Goal: Task Accomplishment & Management: Manage account settings

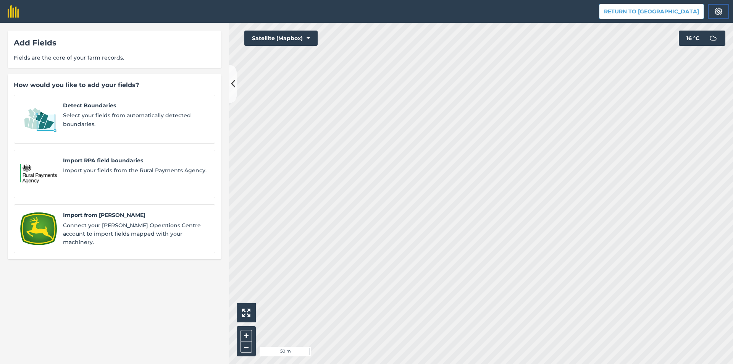
click at [713, 9] on button "Settings" at bounding box center [718, 11] width 21 height 15
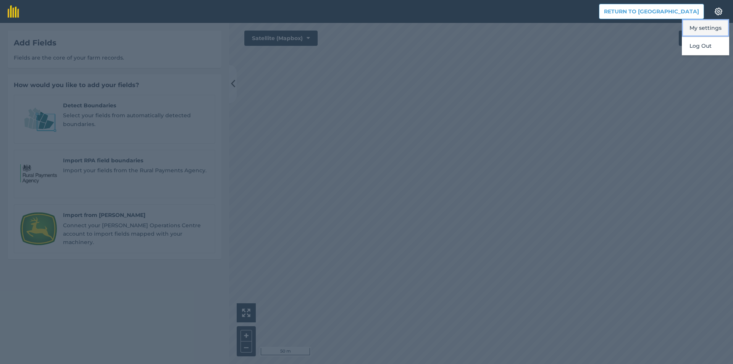
click at [716, 30] on button "My settings" at bounding box center [705, 28] width 47 height 18
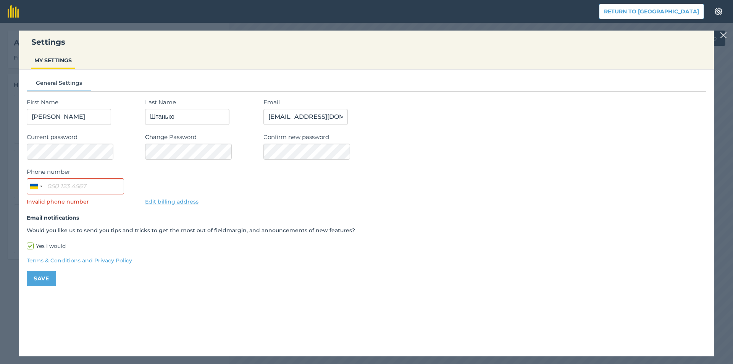
click at [0, 176] on div "Settings MY SETTINGS General Settings First Name Дмитро Last Name Штанько Email…" at bounding box center [366, 193] width 733 height 341
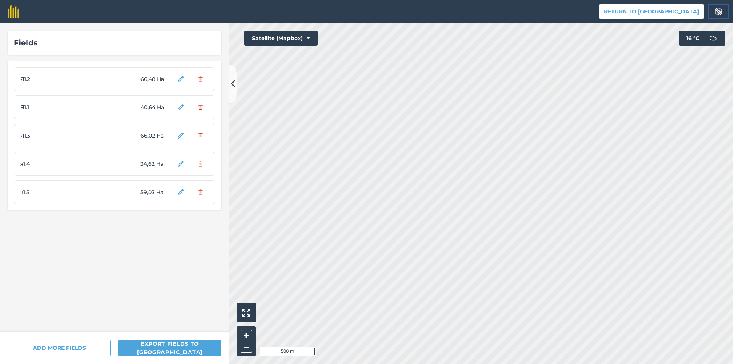
click at [721, 10] on img at bounding box center [718, 12] width 9 height 8
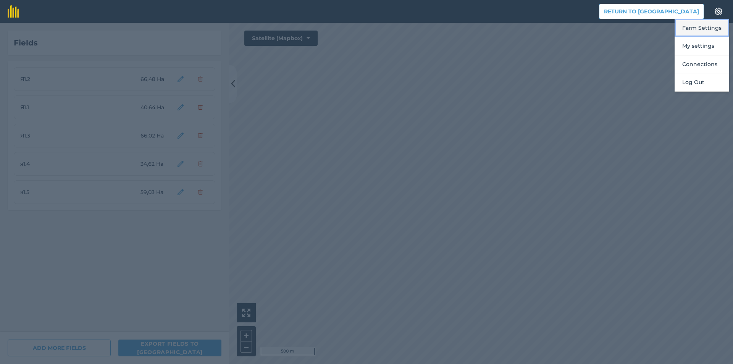
click at [707, 30] on button "Farm Settings" at bounding box center [702, 28] width 55 height 18
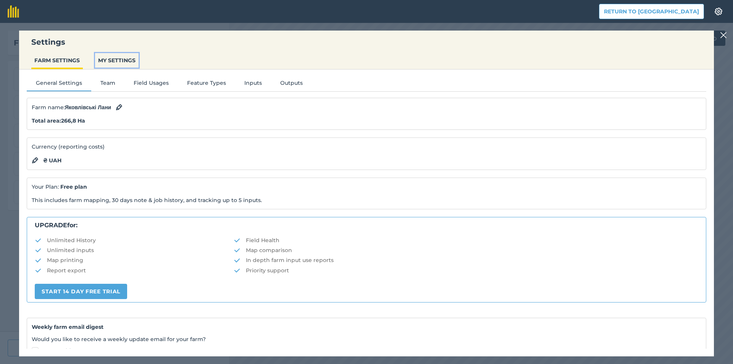
click at [116, 61] on button "MY SETTINGS" at bounding box center [117, 60] width 44 height 15
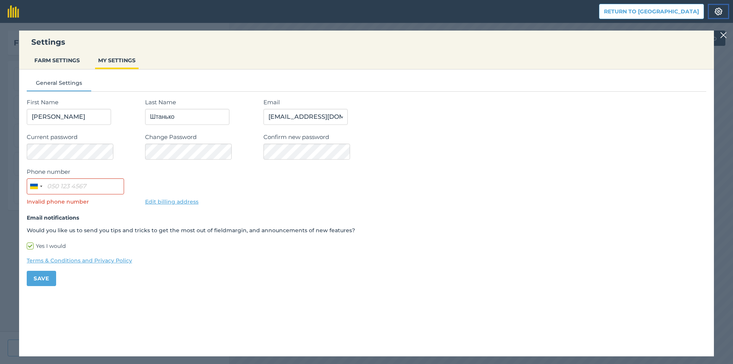
click at [718, 12] on img at bounding box center [718, 12] width 9 height 8
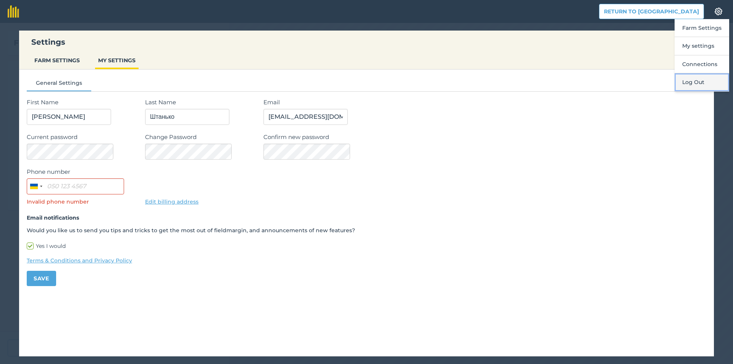
click at [706, 82] on button "Log Out" at bounding box center [702, 82] width 55 height 18
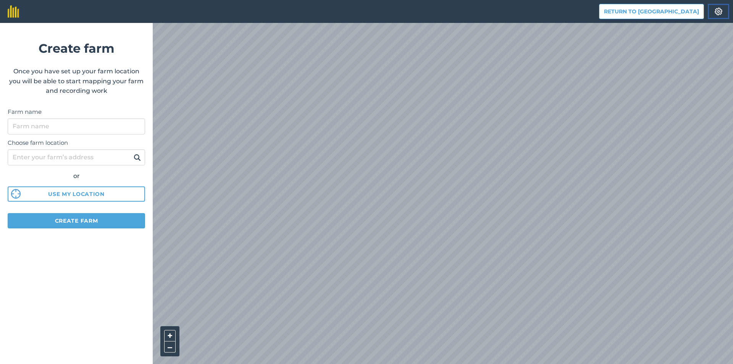
click at [717, 14] on img at bounding box center [718, 12] width 9 height 8
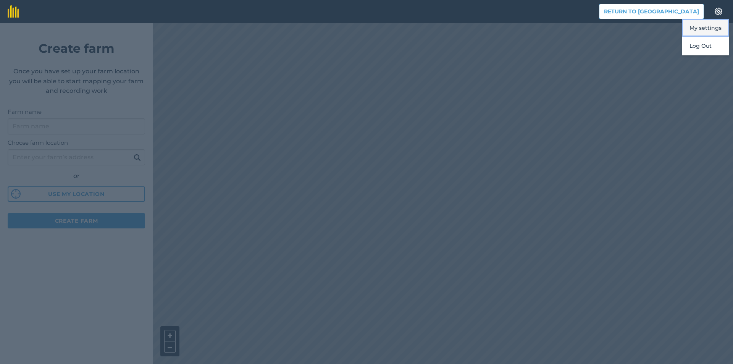
click at [715, 28] on button "My settings" at bounding box center [705, 28] width 47 height 18
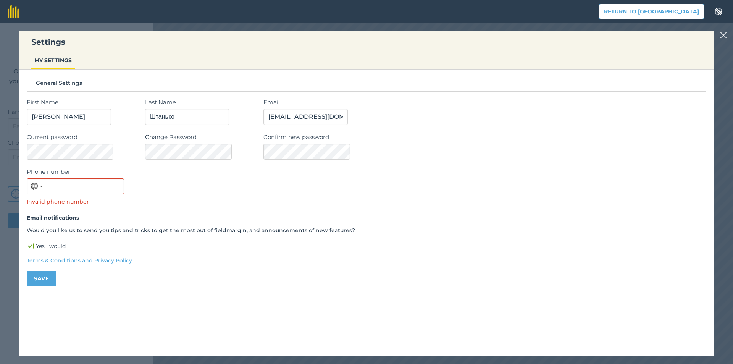
click at [294, 16] on header "Return to Agreena Settings" at bounding box center [366, 11] width 733 height 23
click at [723, 38] on img at bounding box center [723, 35] width 7 height 9
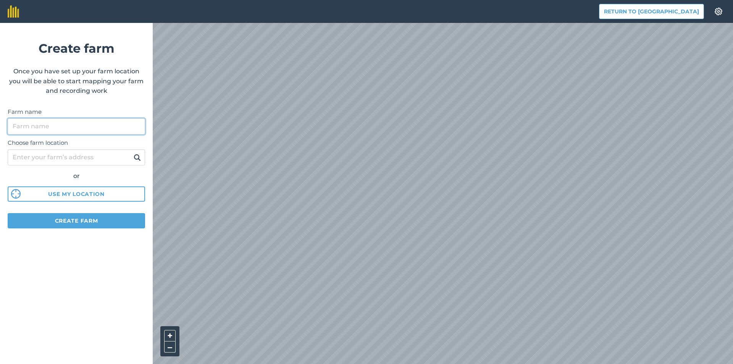
click at [82, 131] on input "Farm name" at bounding box center [76, 126] width 137 height 16
type input "z"
type input "я"
